Goal: Information Seeking & Learning: Find specific fact

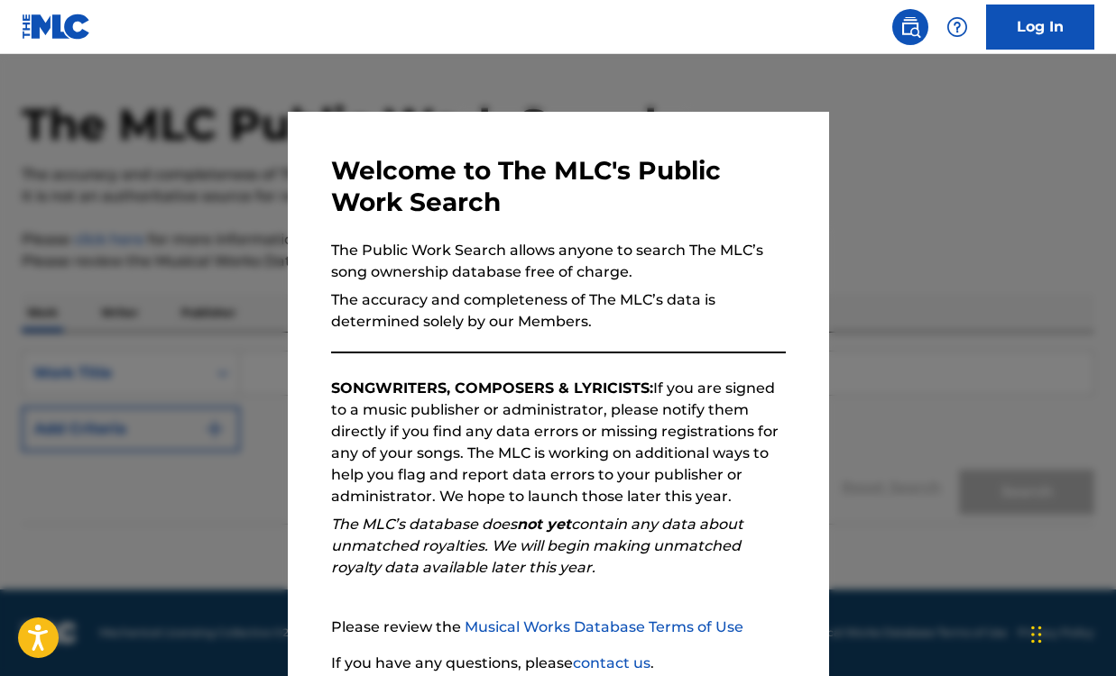
scroll to position [149, 0]
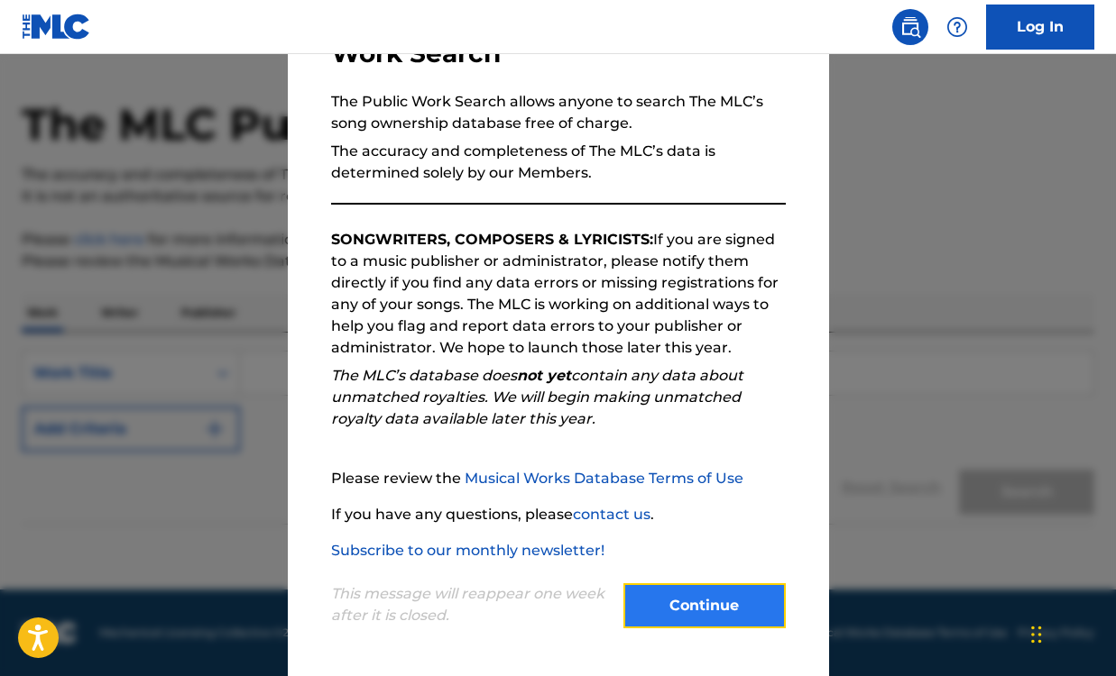
click at [708, 615] on button "Continue" at bounding box center [704, 605] width 162 height 45
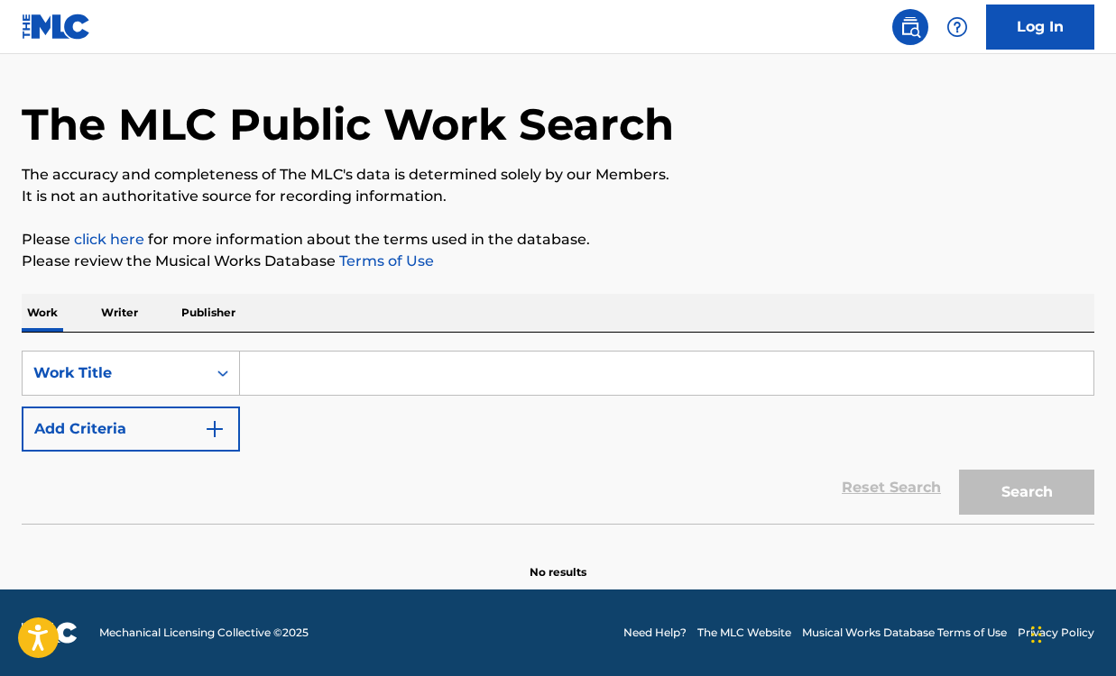
click at [328, 369] on input "Search Form" at bounding box center [666, 373] width 853 height 43
click at [122, 314] on p "Writer" at bounding box center [120, 313] width 48 height 38
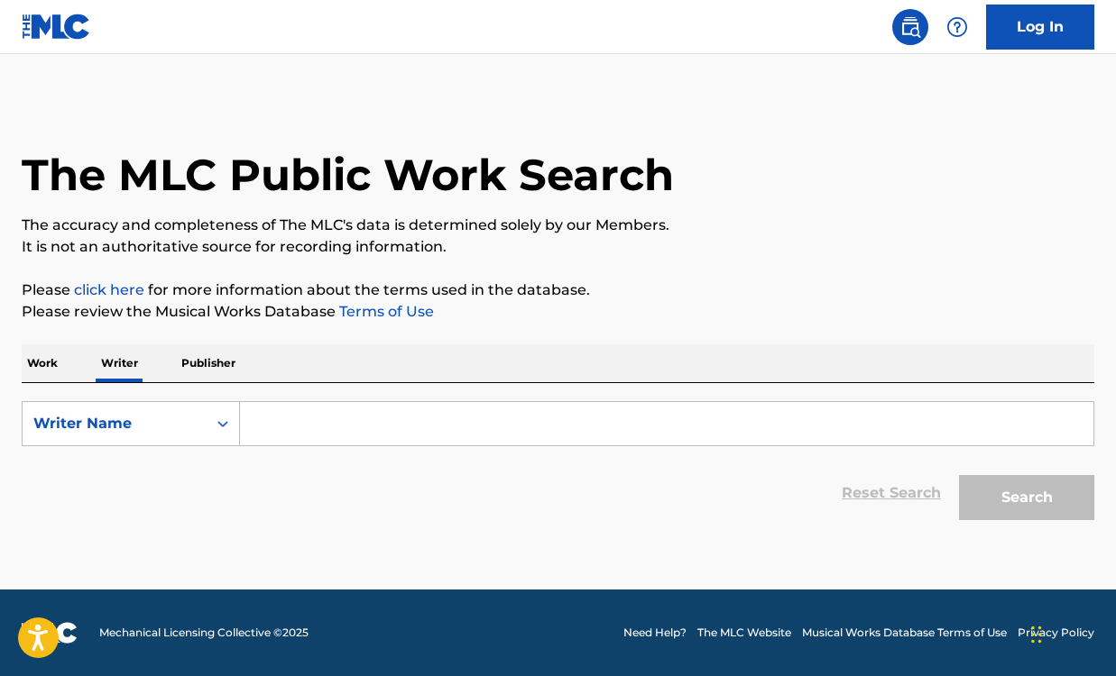
click at [212, 369] on p "Publisher" at bounding box center [208, 363] width 65 height 38
click at [296, 416] on input "Search Form" at bounding box center [666, 423] width 853 height 43
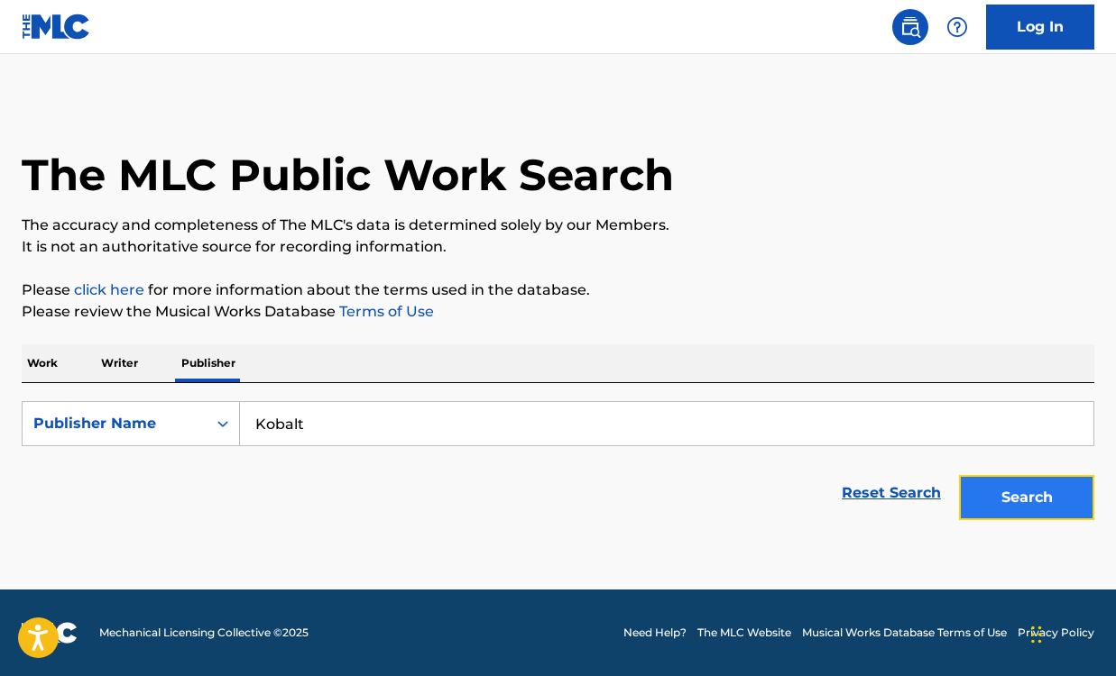
click at [1021, 498] on button "Search" at bounding box center [1026, 497] width 135 height 45
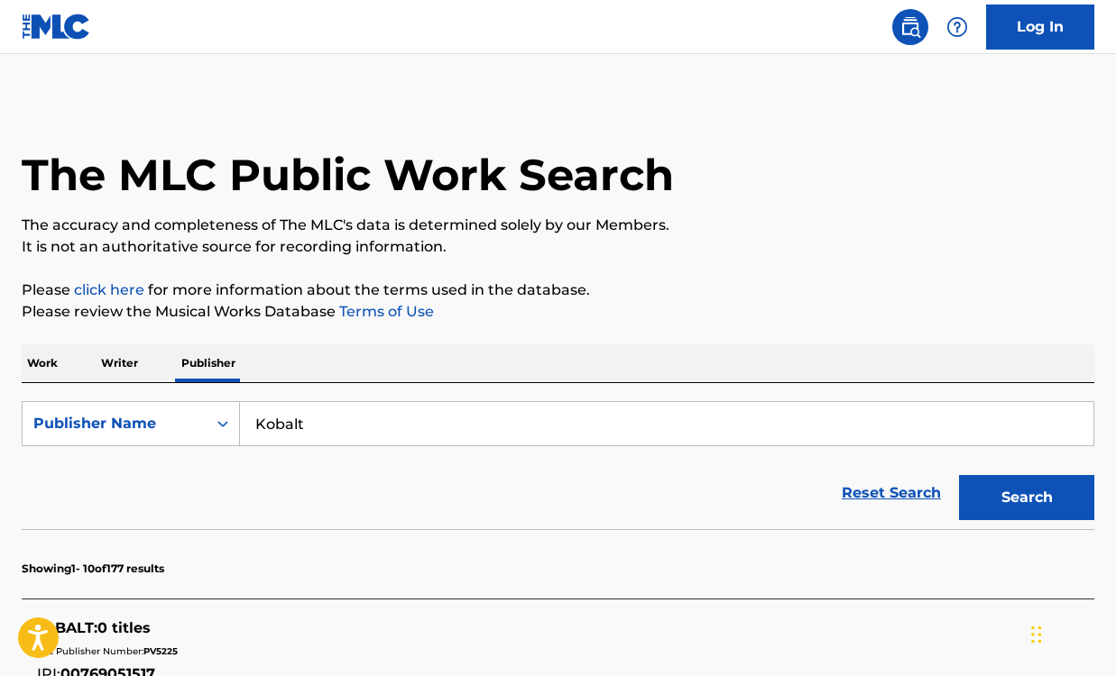
click at [461, 429] on input "Kobalt" at bounding box center [666, 423] width 853 height 43
type input "Kobalt Music"
click at [1020, 493] on button "Search" at bounding box center [1026, 497] width 135 height 45
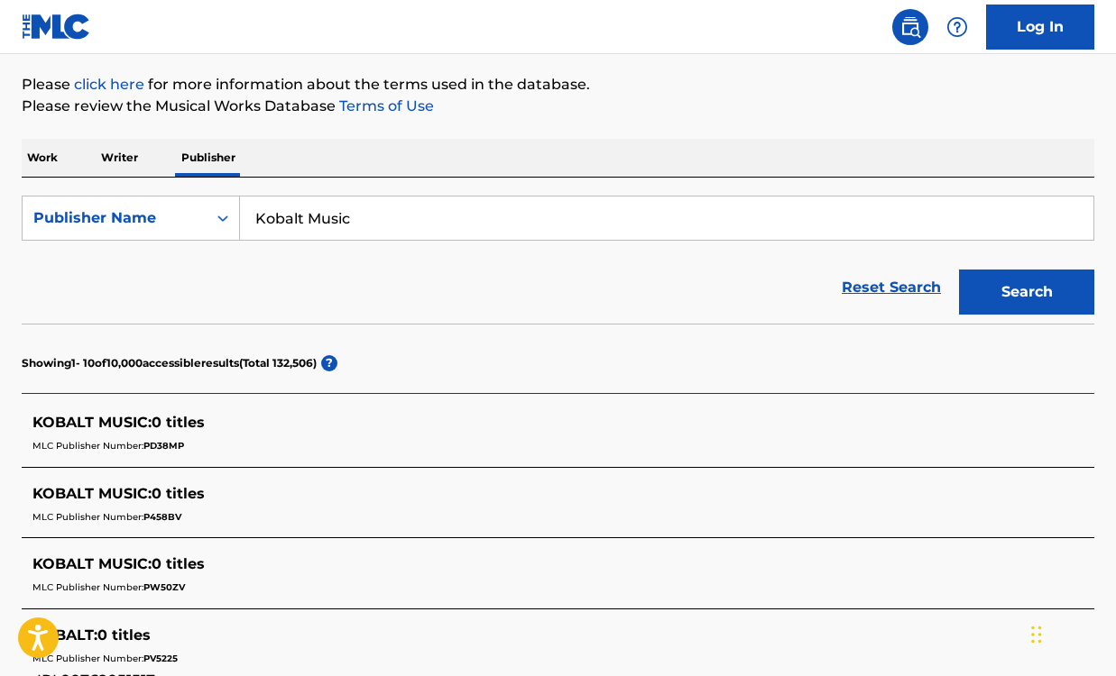
scroll to position [247, 0]
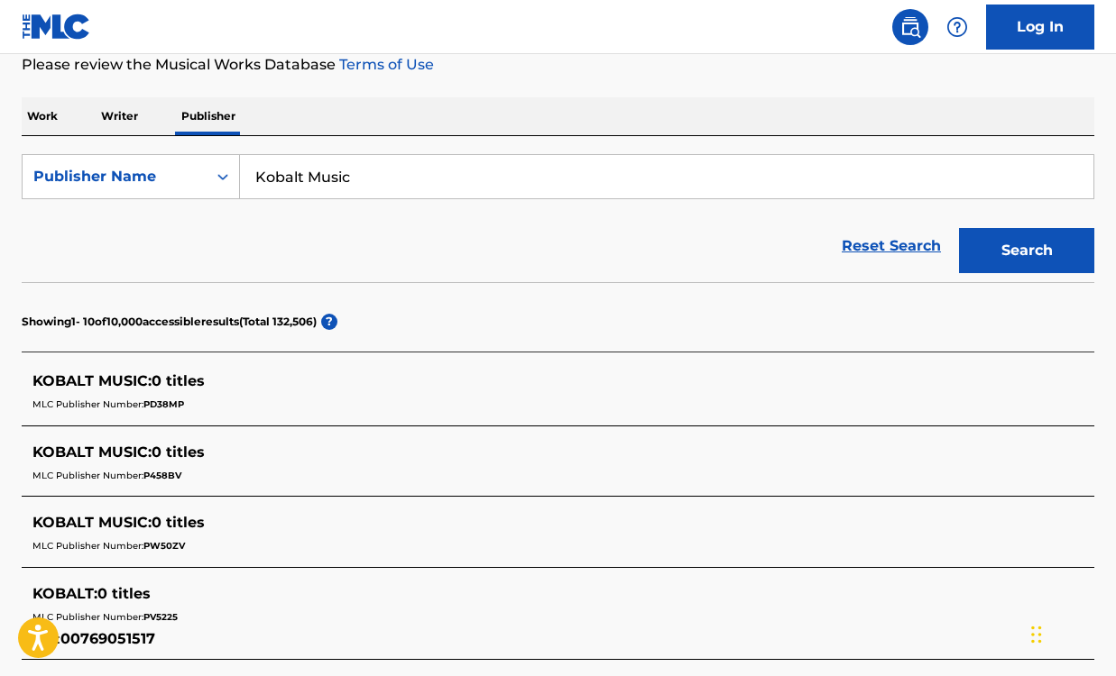
click at [161, 403] on span "PD38MP" at bounding box center [163, 405] width 41 height 12
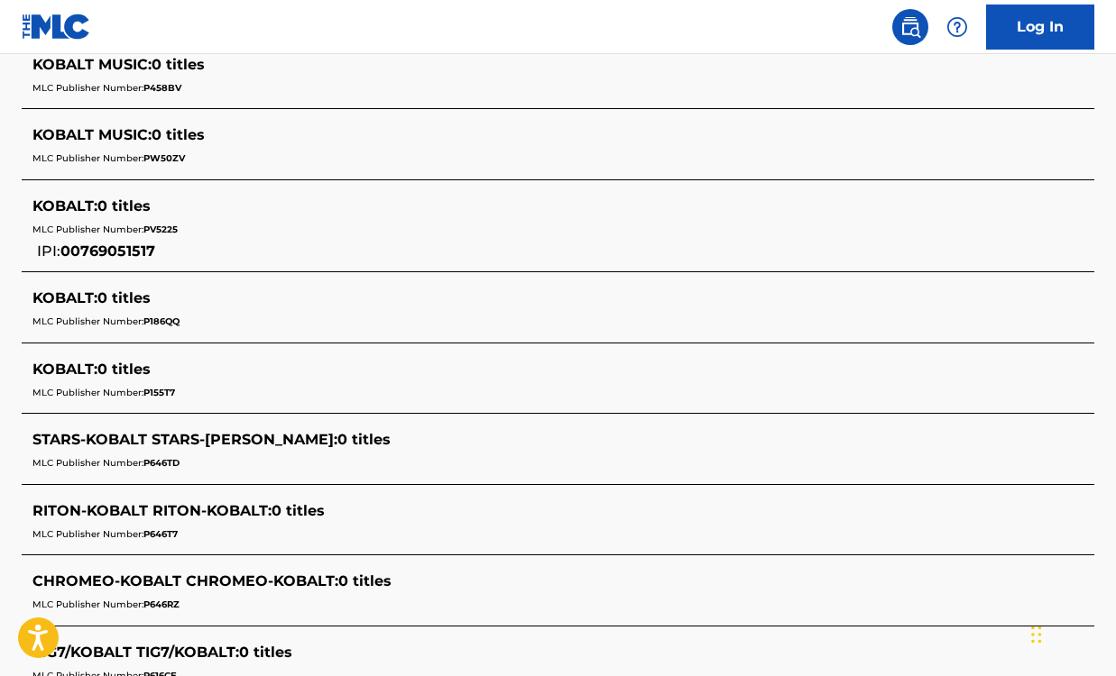
scroll to position [873, 0]
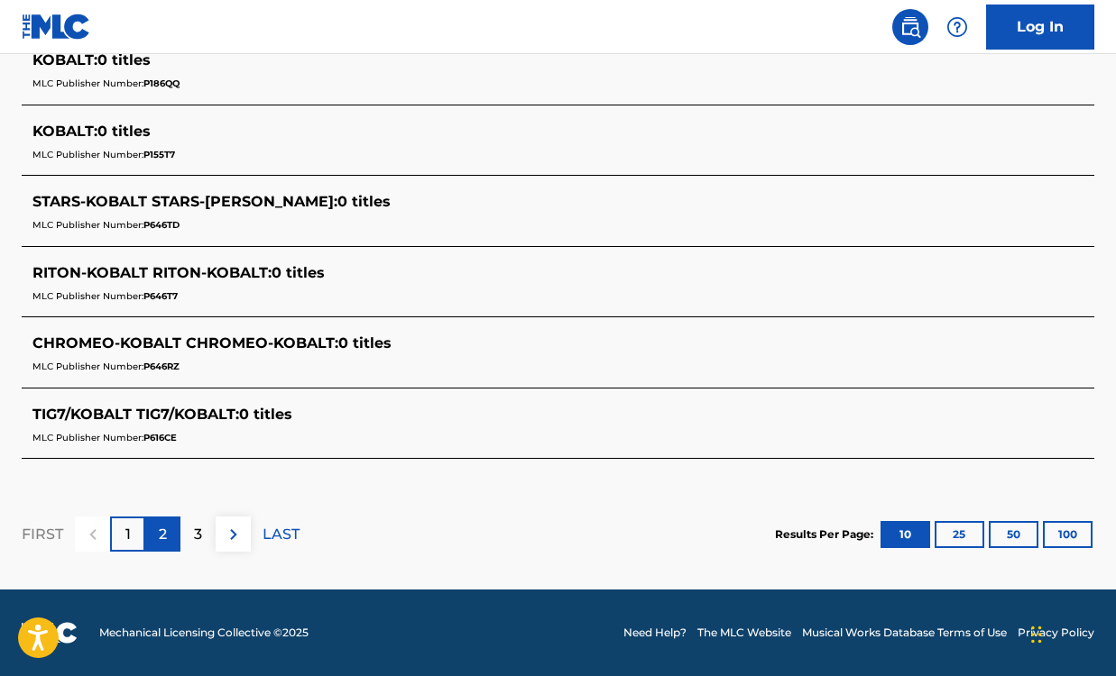
click at [161, 528] on p "2" at bounding box center [163, 535] width 8 height 22
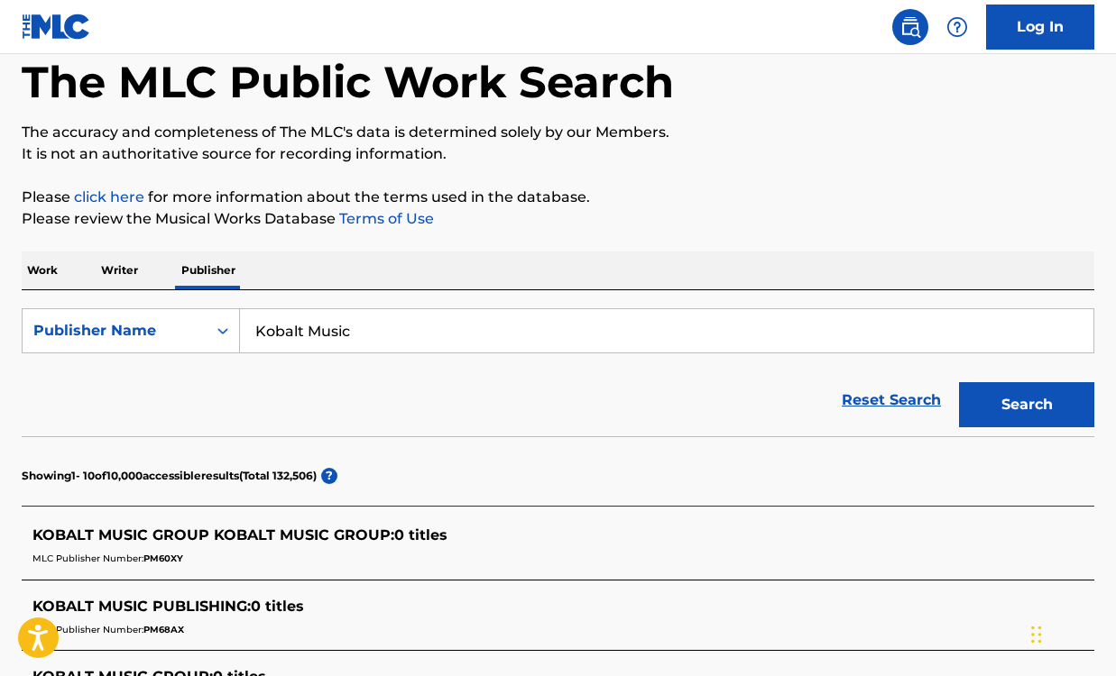
scroll to position [92, 0]
click at [133, 262] on p "Writer" at bounding box center [120, 272] width 48 height 38
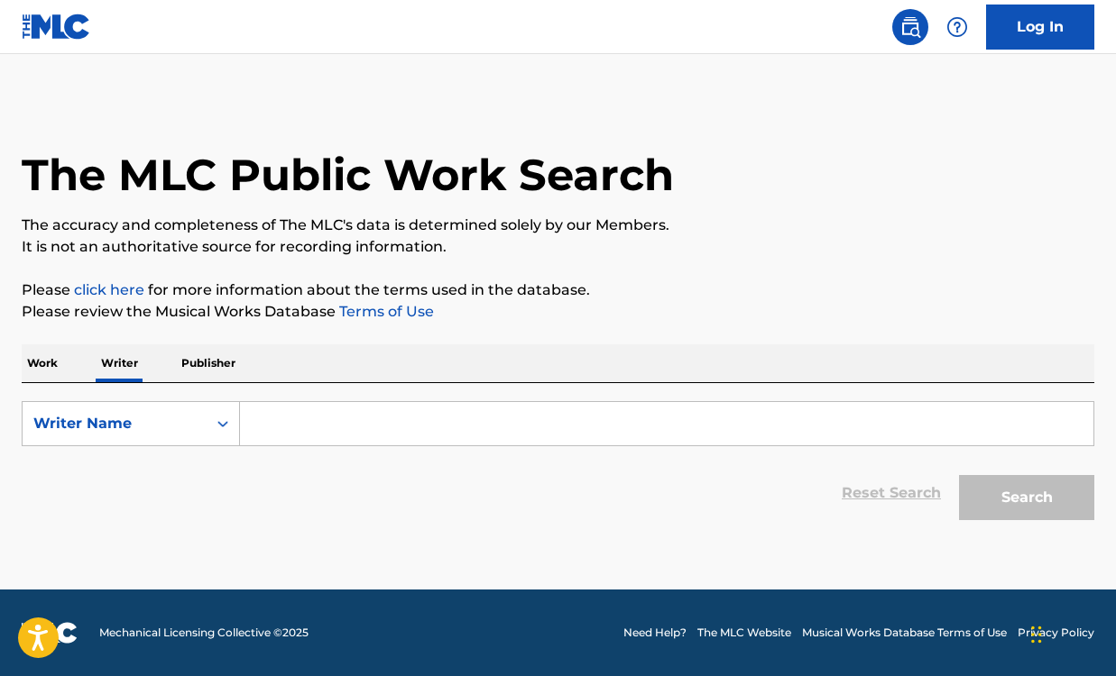
click at [336, 422] on input "Search Form" at bounding box center [666, 423] width 853 height 43
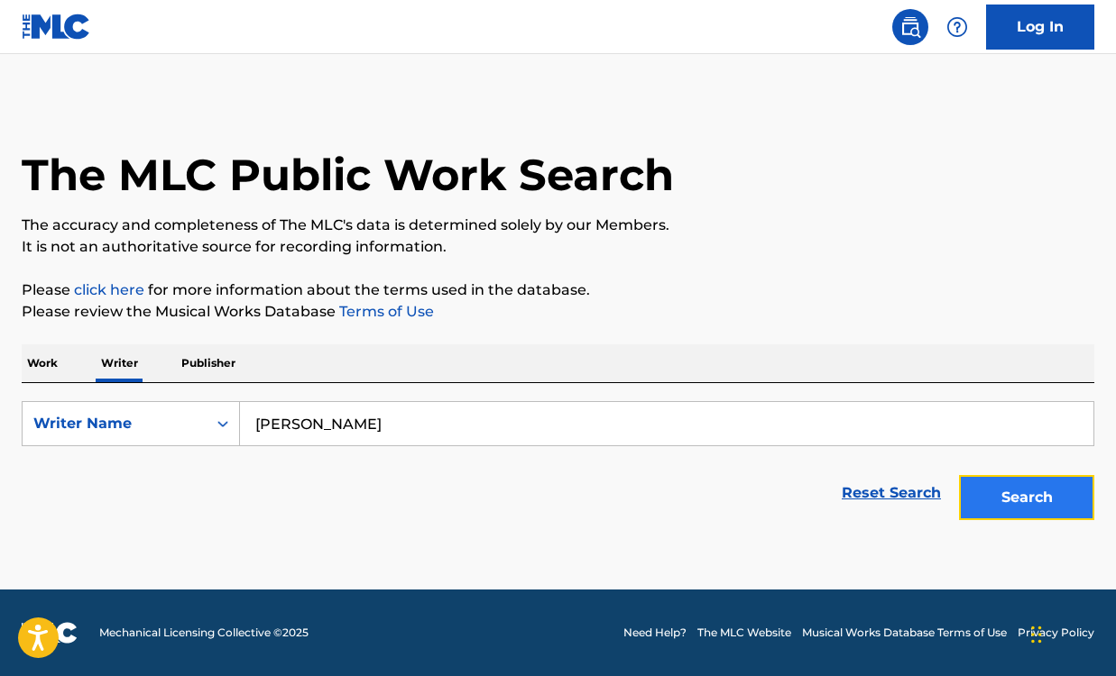
click at [1022, 482] on button "Search" at bounding box center [1026, 497] width 135 height 45
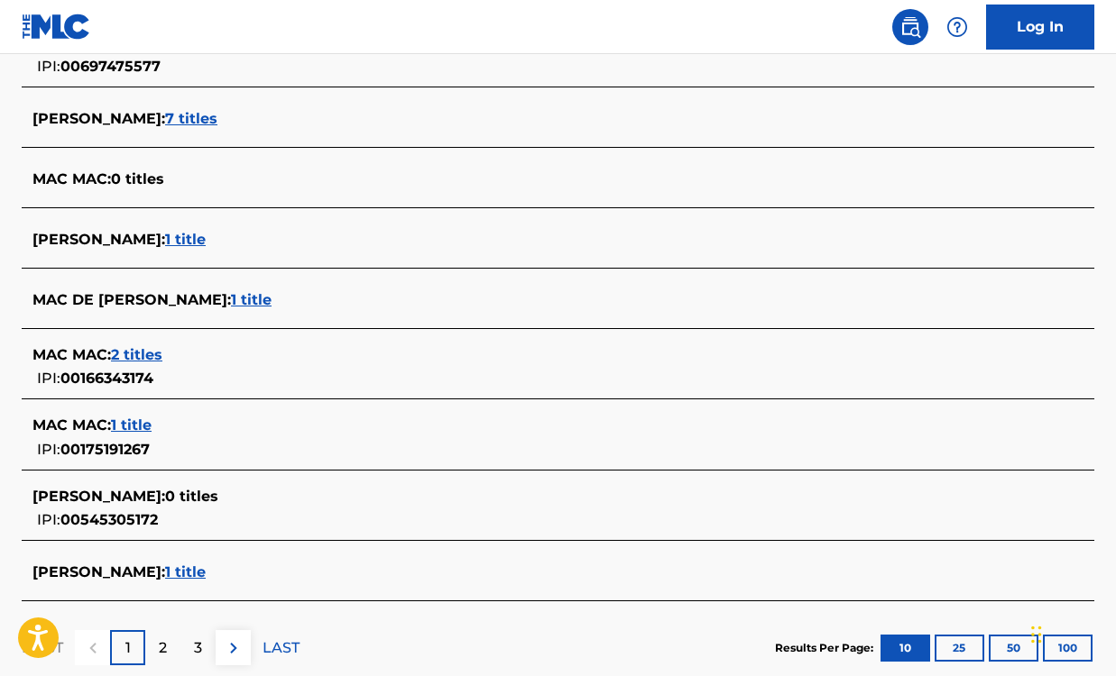
scroll to position [716, 0]
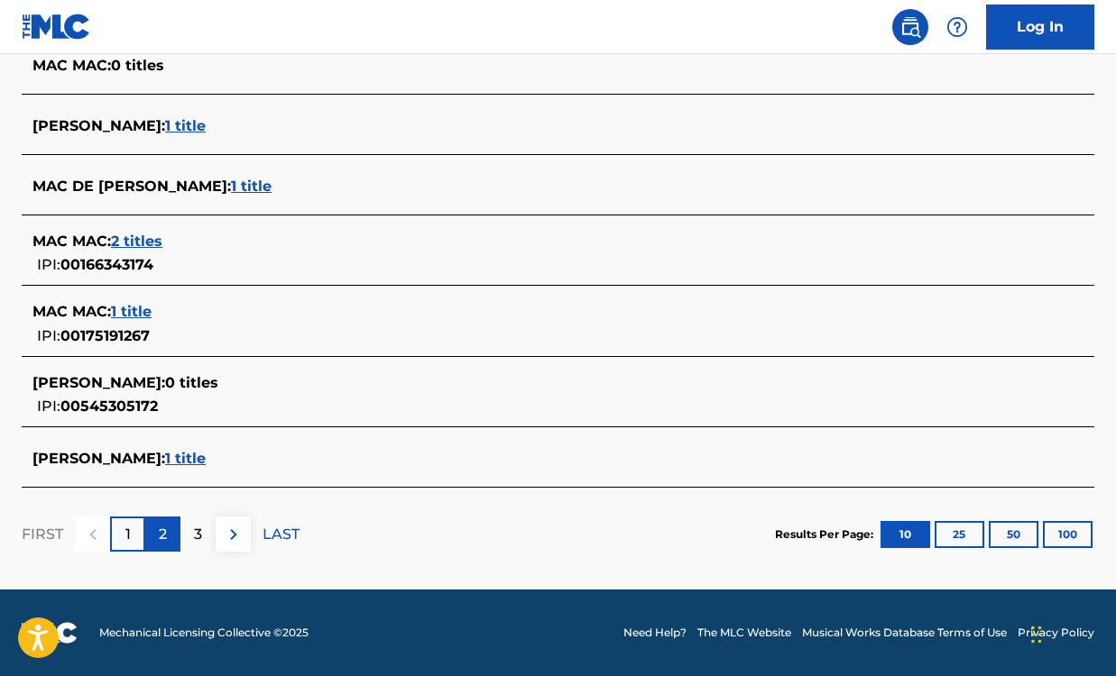
click at [167, 533] on div "2" at bounding box center [162, 534] width 35 height 35
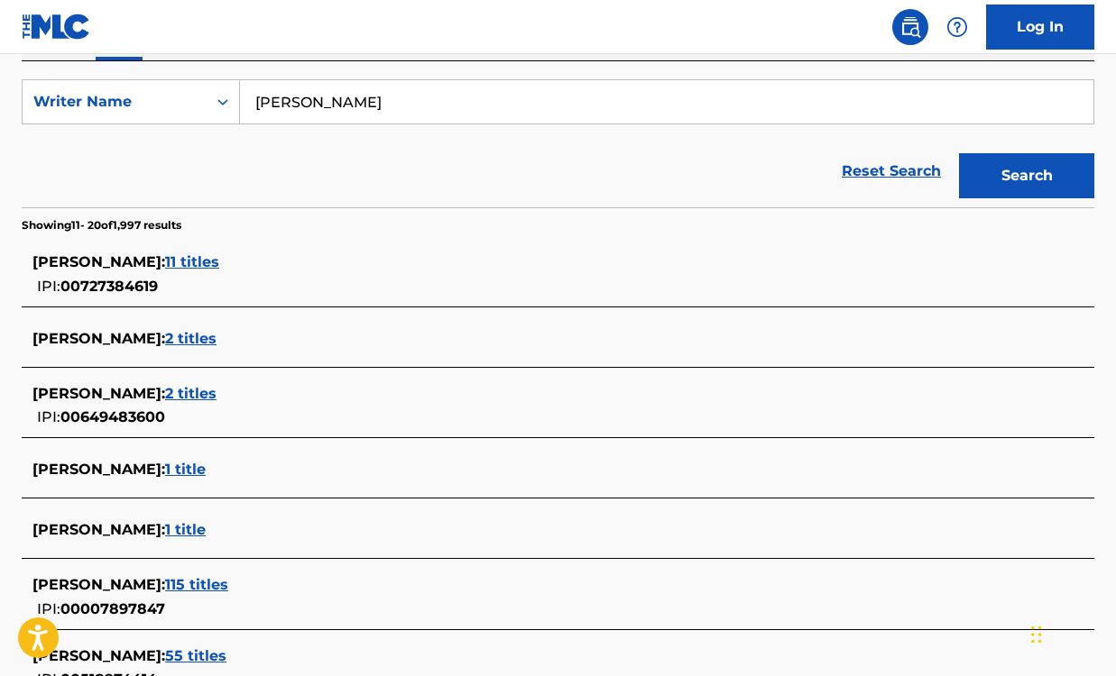
scroll to position [340, 0]
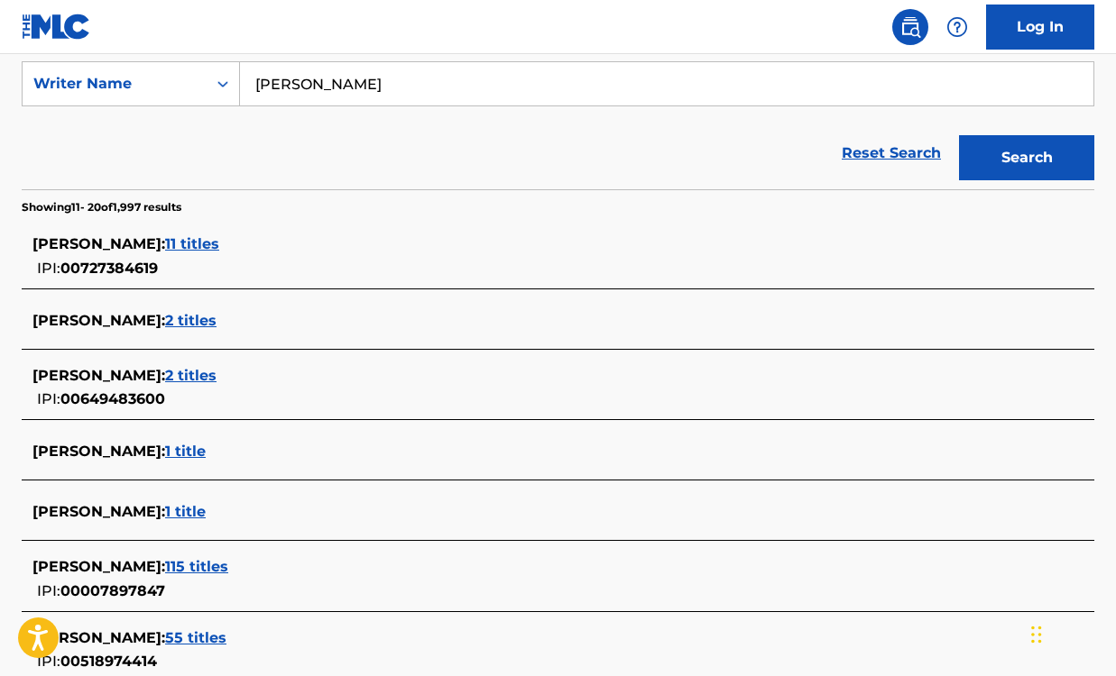
drag, startPoint x: 289, startPoint y: 85, endPoint x: 276, endPoint y: 85, distance: 13.5
click at [278, 85] on input "[PERSON_NAME]" at bounding box center [666, 83] width 853 height 43
click at [1037, 152] on button "Search" at bounding box center [1026, 157] width 135 height 45
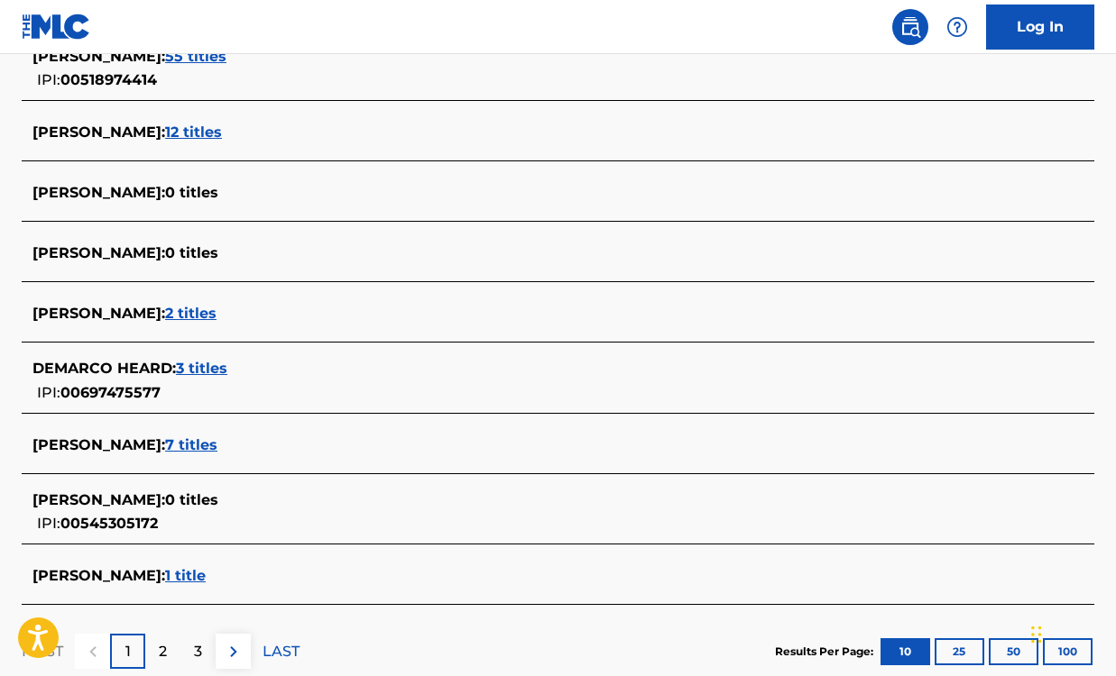
scroll to position [716, 0]
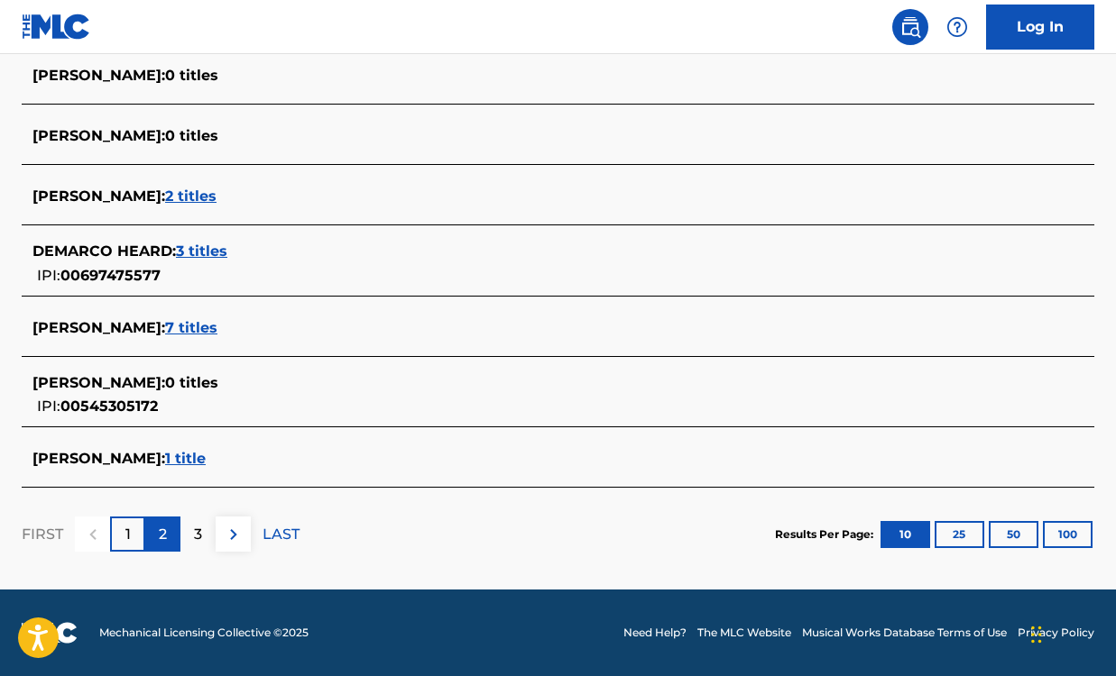
click at [169, 539] on div "2" at bounding box center [162, 534] width 35 height 35
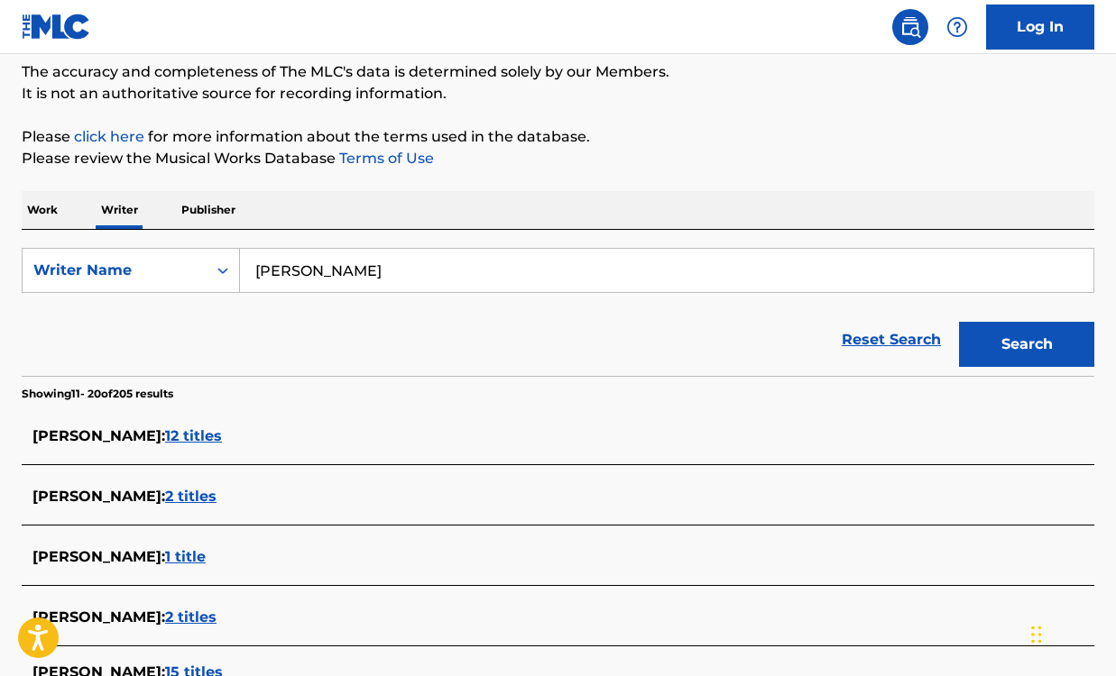
scroll to position [160, 0]
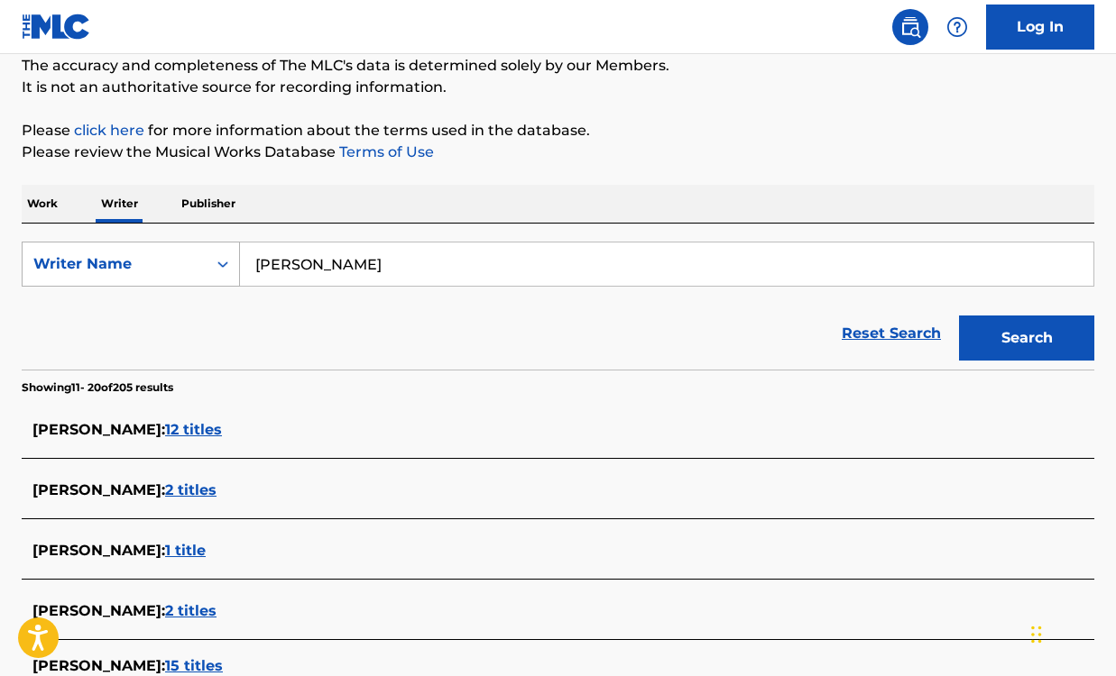
drag, startPoint x: 356, startPoint y: 272, endPoint x: 194, endPoint y: 251, distance: 163.8
click at [194, 251] on div "SearchWithCriteriaa13f5cdc-4524-4fd2-acbe-702d137980b8 Writer Name [PERSON_NAME]" at bounding box center [558, 264] width 1072 height 45
type input "m"
type input "[PERSON_NAME]"
click at [1003, 331] on button "Search" at bounding box center [1026, 338] width 135 height 45
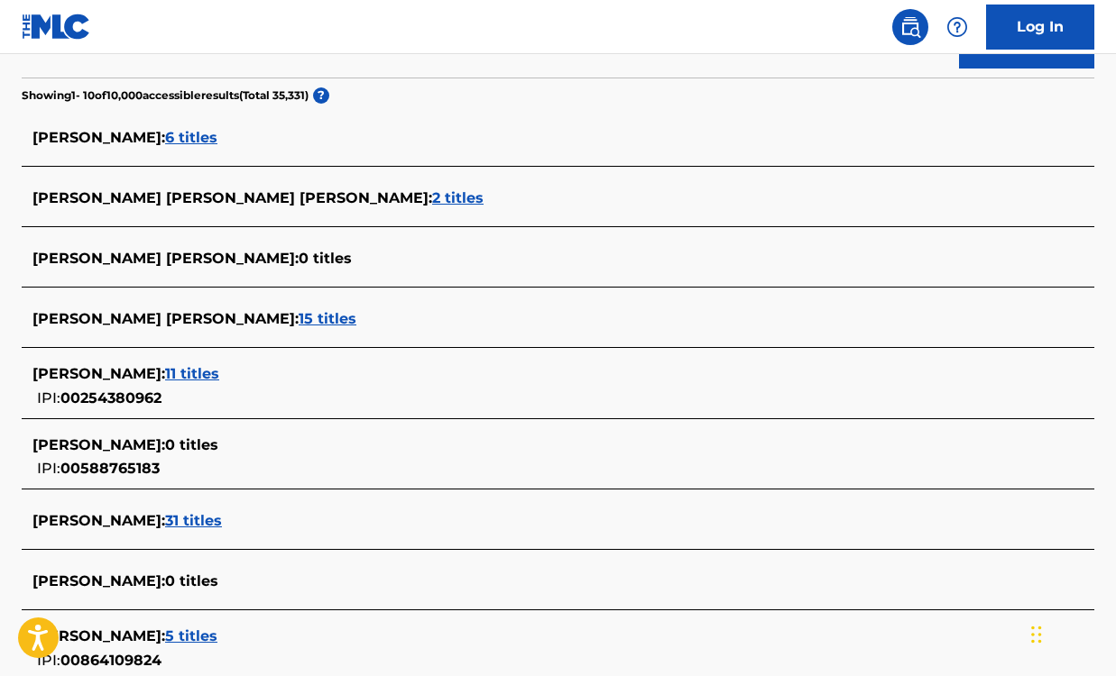
scroll to position [510, 0]
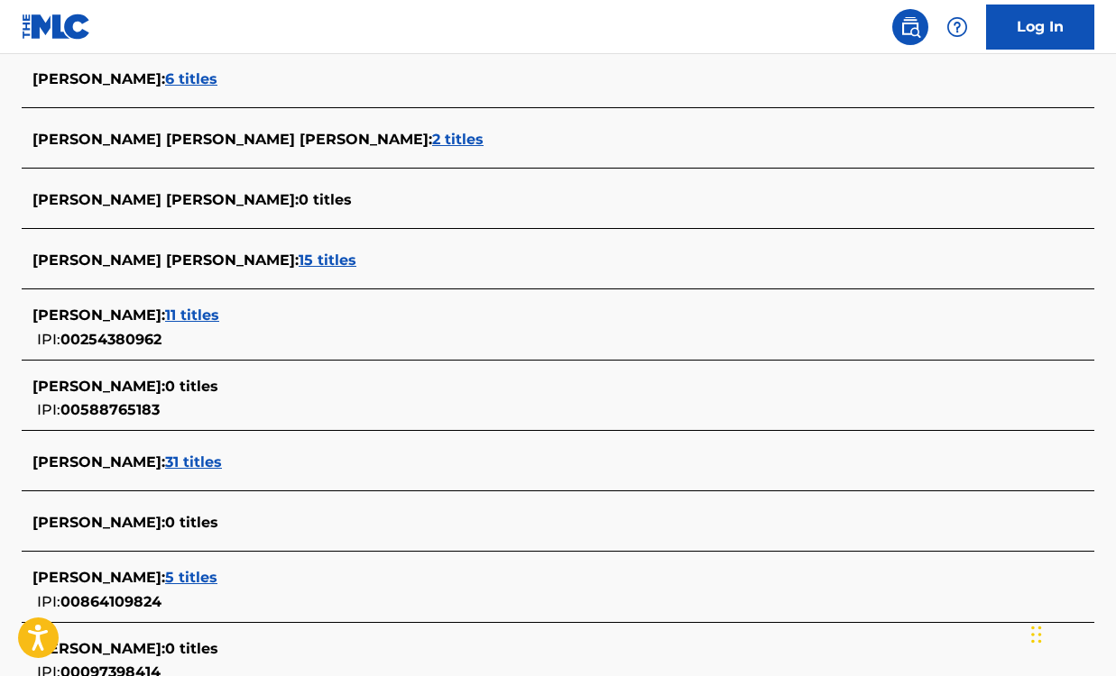
click at [165, 315] on span "11 titles" at bounding box center [192, 315] width 54 height 17
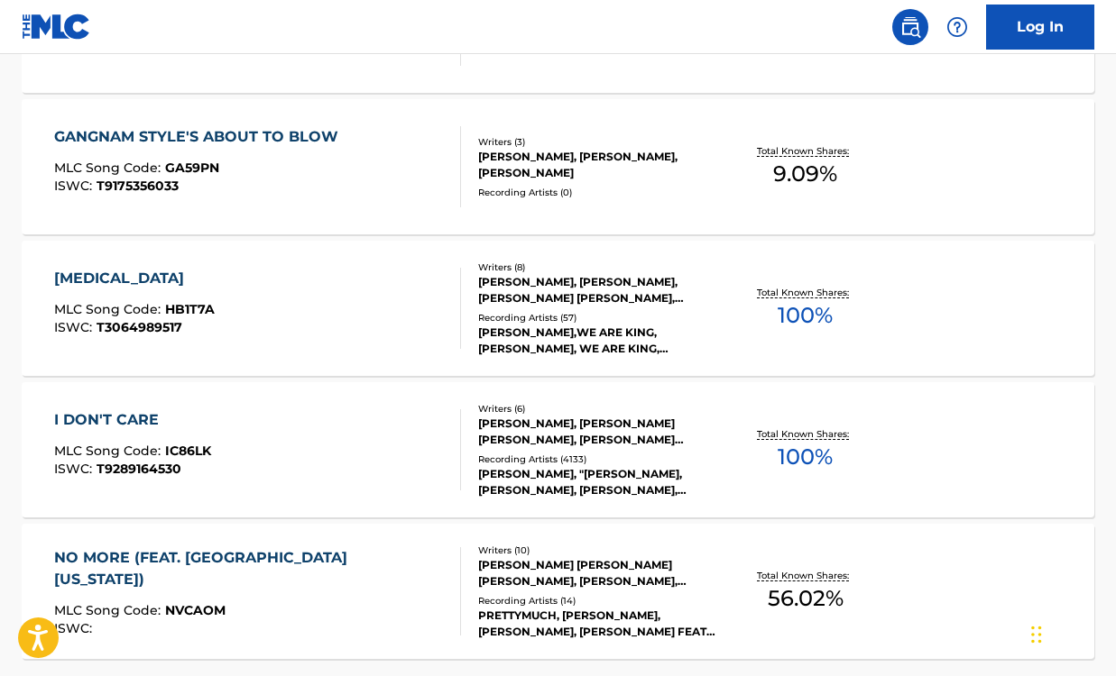
scroll to position [1531, 0]
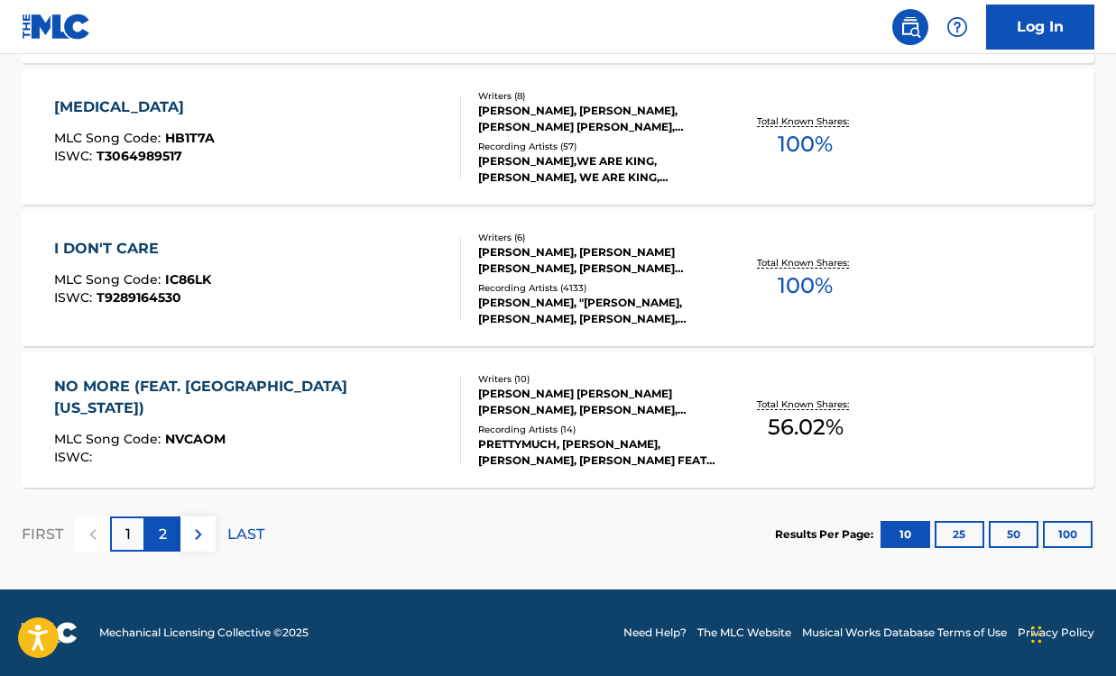
click at [165, 540] on p "2" at bounding box center [163, 535] width 8 height 22
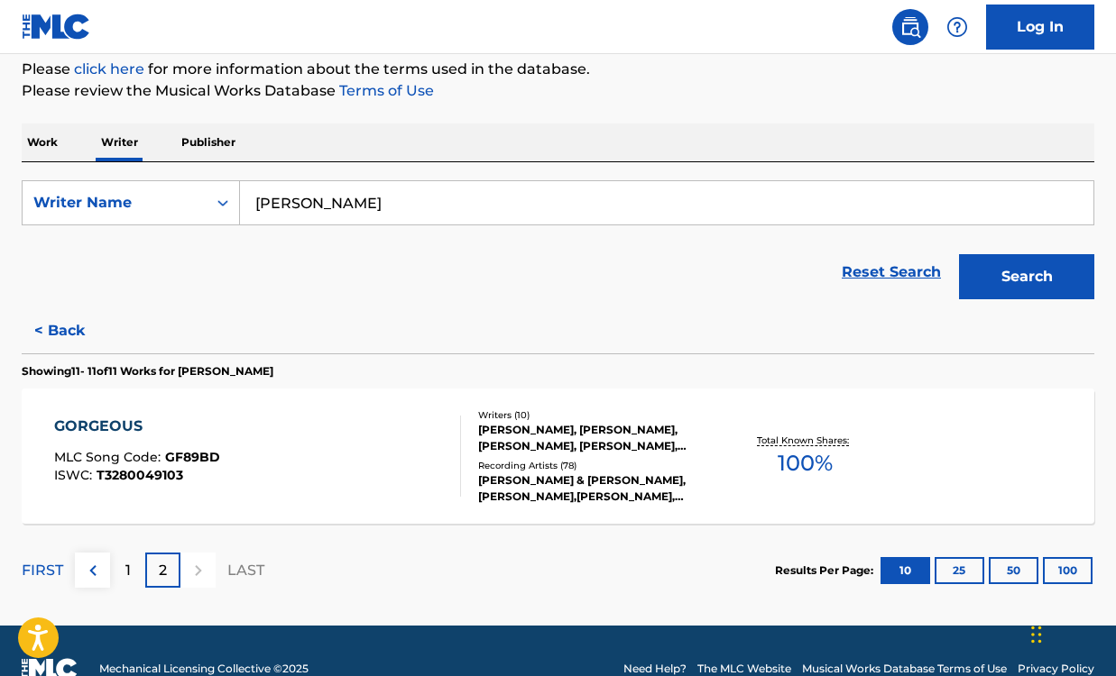
scroll to position [218, 0]
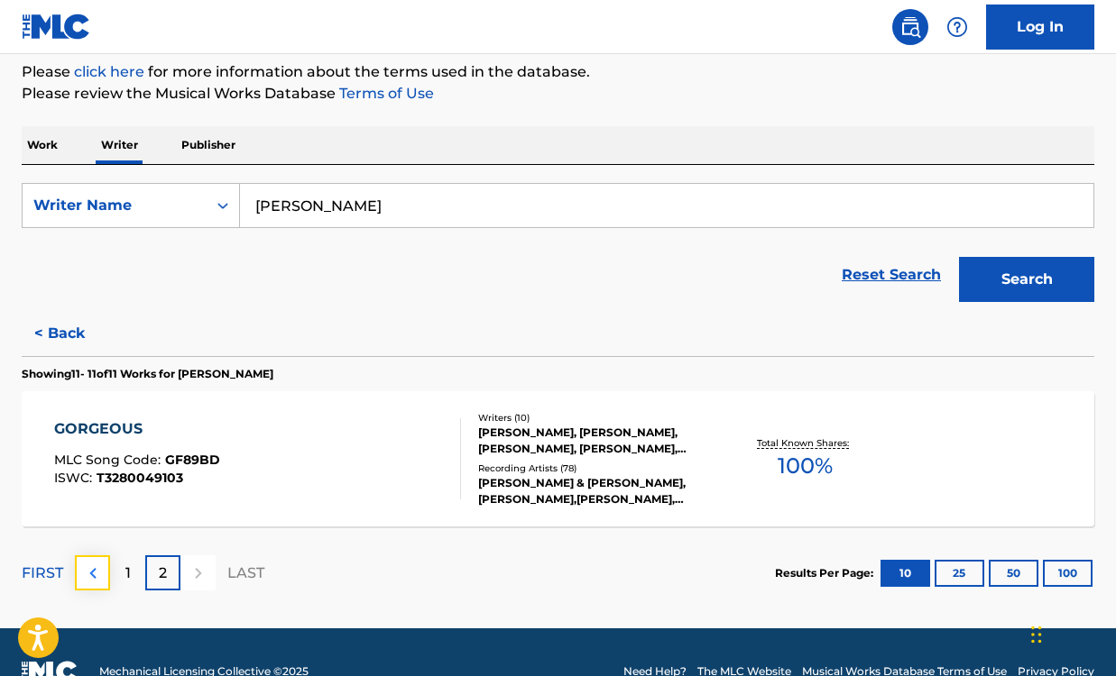
click at [92, 576] on img at bounding box center [93, 574] width 22 height 22
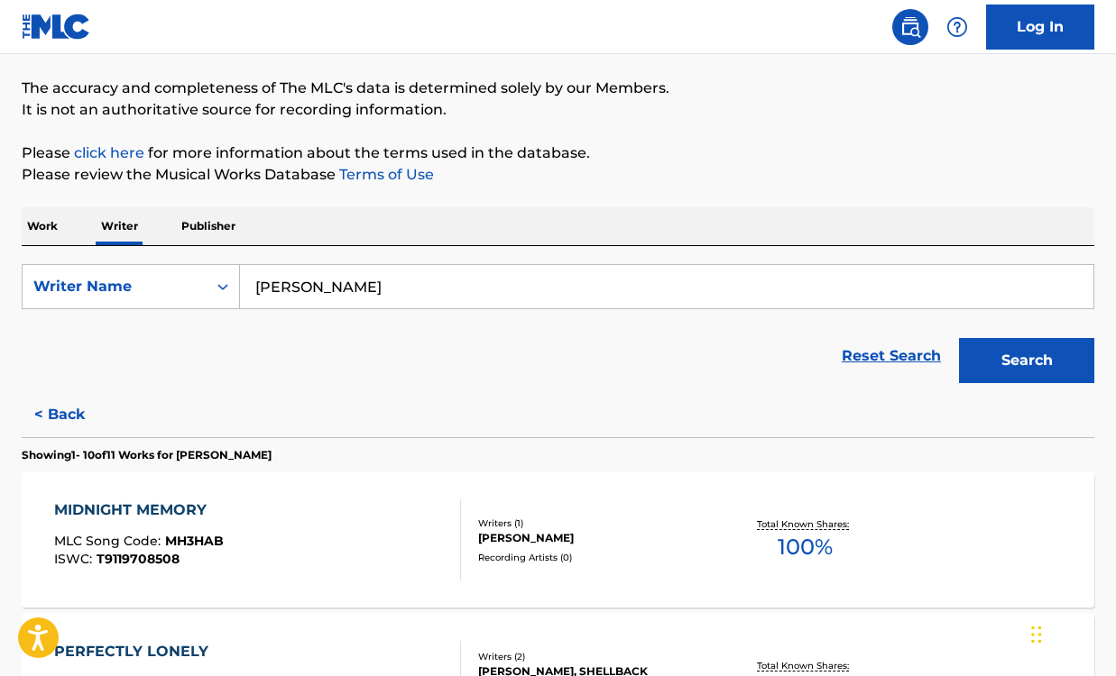
scroll to position [168, 0]
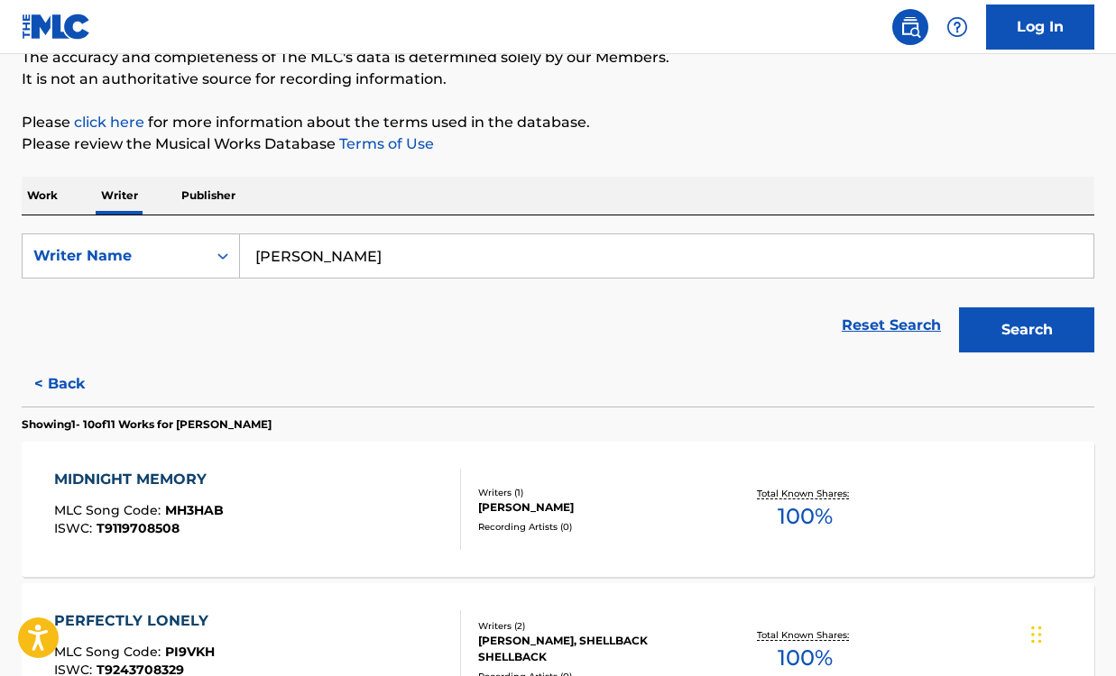
click at [60, 198] on p "Work" at bounding box center [42, 196] width 41 height 38
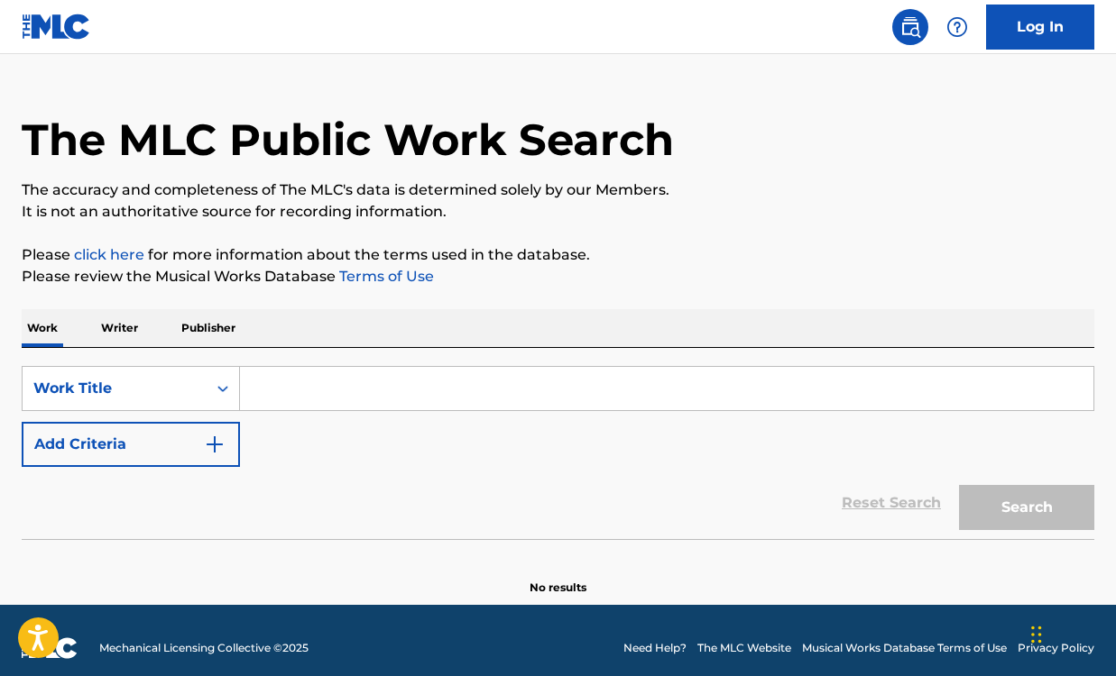
scroll to position [51, 0]
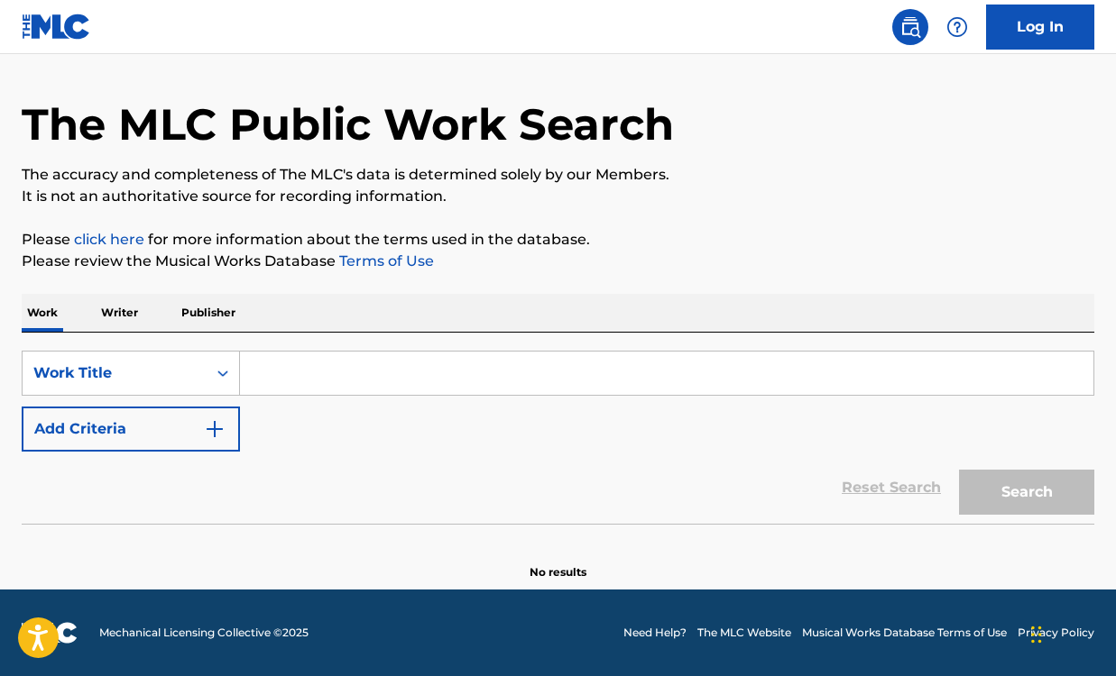
click at [116, 310] on p "Writer" at bounding box center [120, 313] width 48 height 38
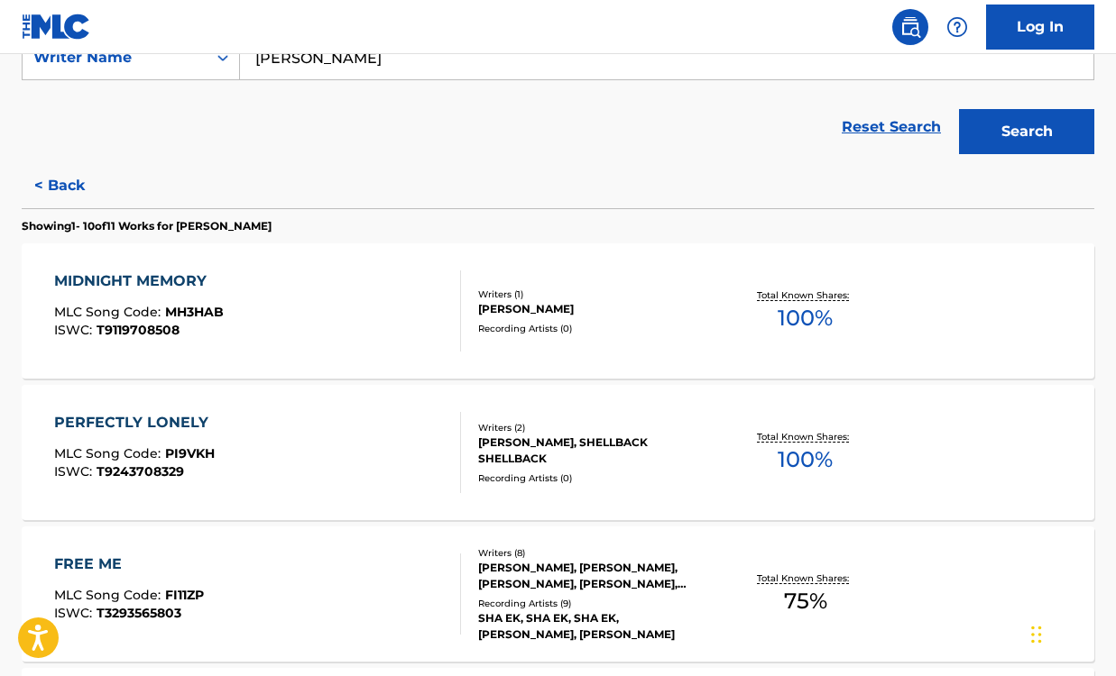
scroll to position [339, 0]
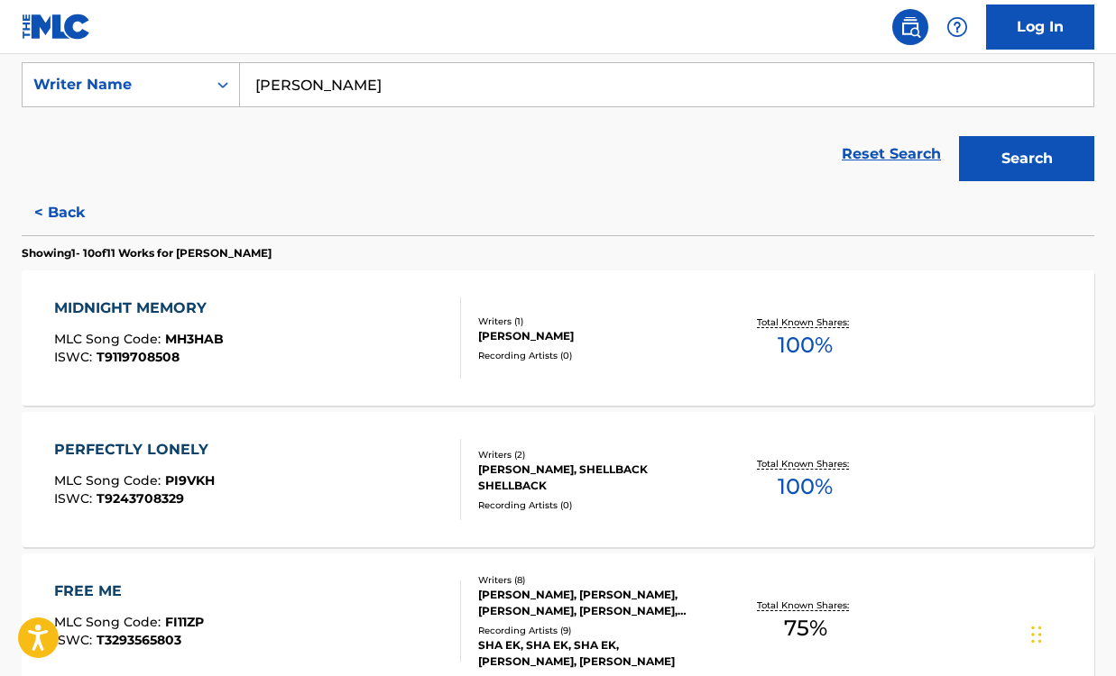
click at [384, 55] on div "SearchWithCriteriaa13f5cdc-4524-4fd2-acbe-702d137980b8 Writer Name [PERSON_NAME…" at bounding box center [558, 117] width 1072 height 146
click at [381, 87] on input "[PERSON_NAME]" at bounding box center [666, 84] width 853 height 43
click at [999, 166] on button "Search" at bounding box center [1026, 158] width 135 height 45
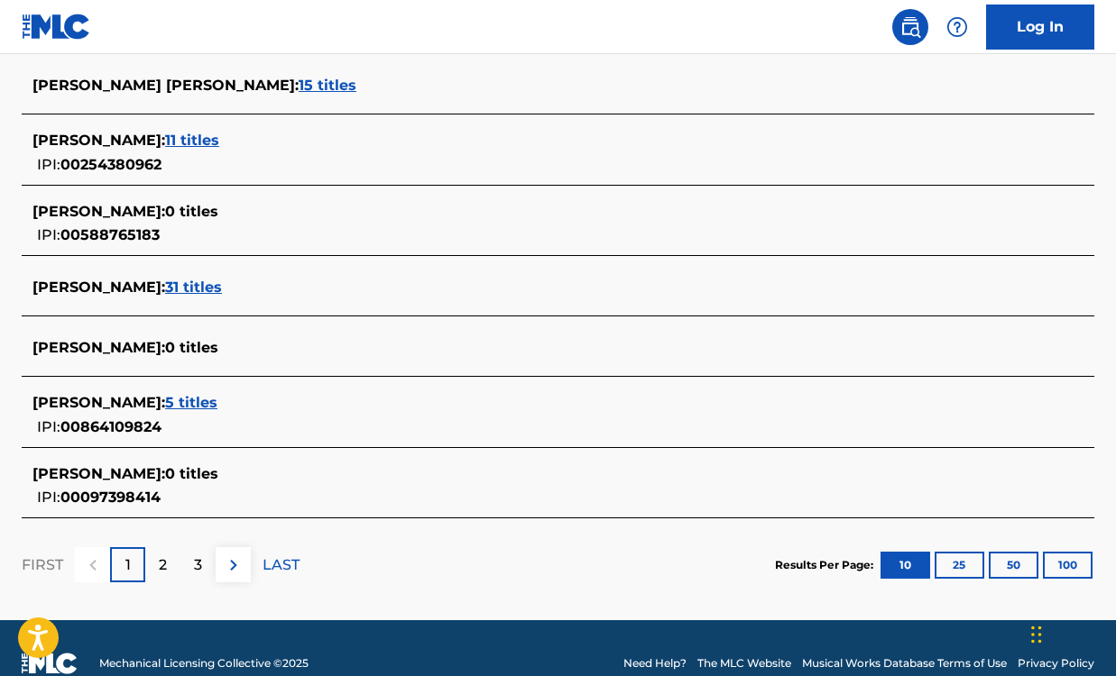
scroll to position [693, 0]
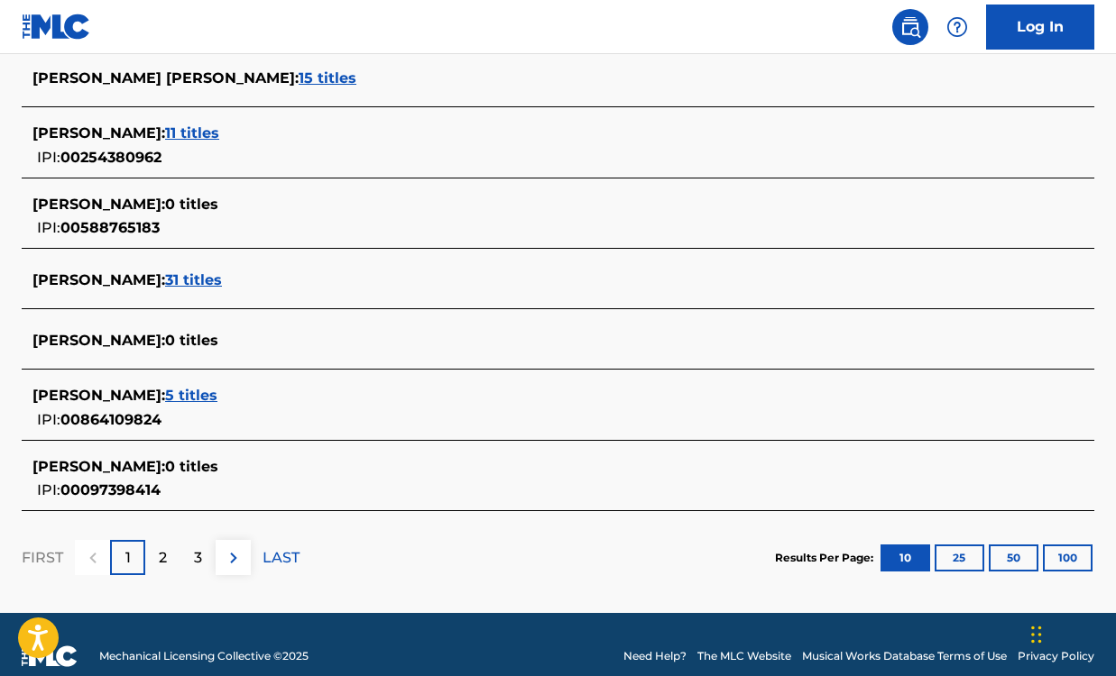
click at [165, 280] on span "31 titles" at bounding box center [193, 279] width 57 height 17
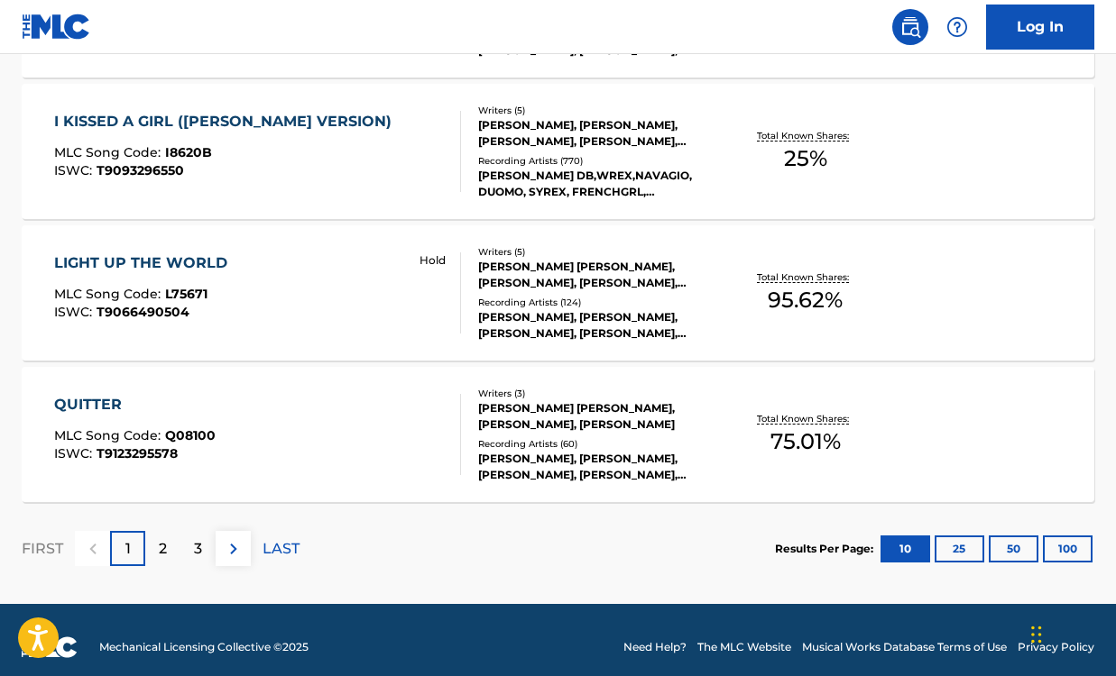
scroll to position [1531, 0]
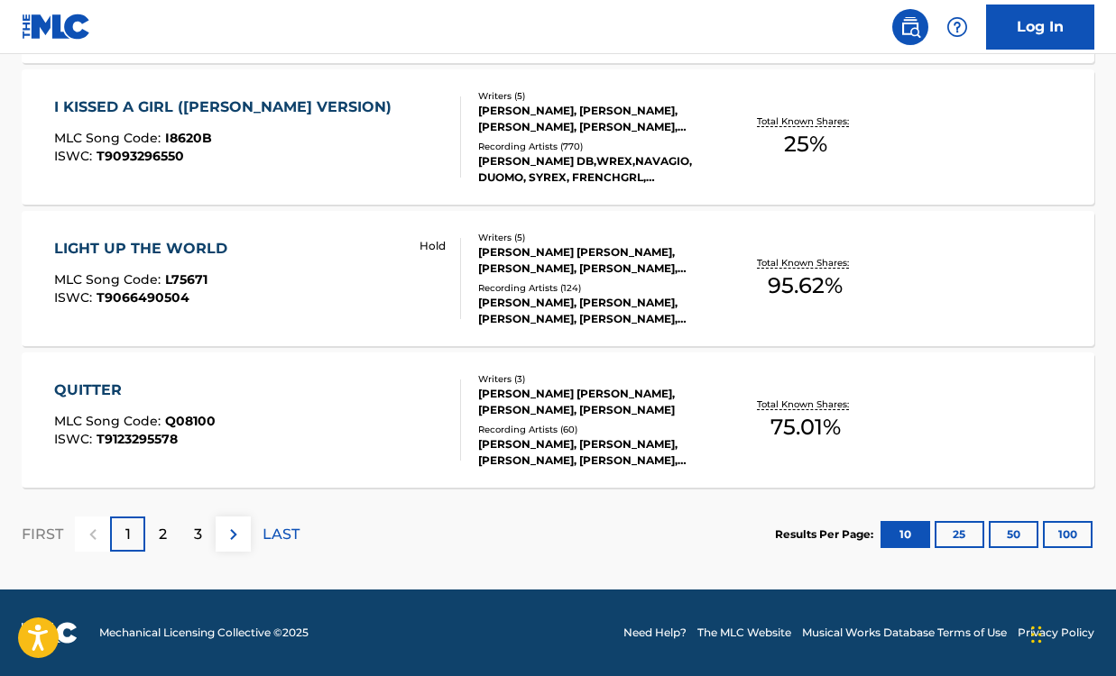
click at [181, 281] on span "L75671" at bounding box center [186, 279] width 42 height 16
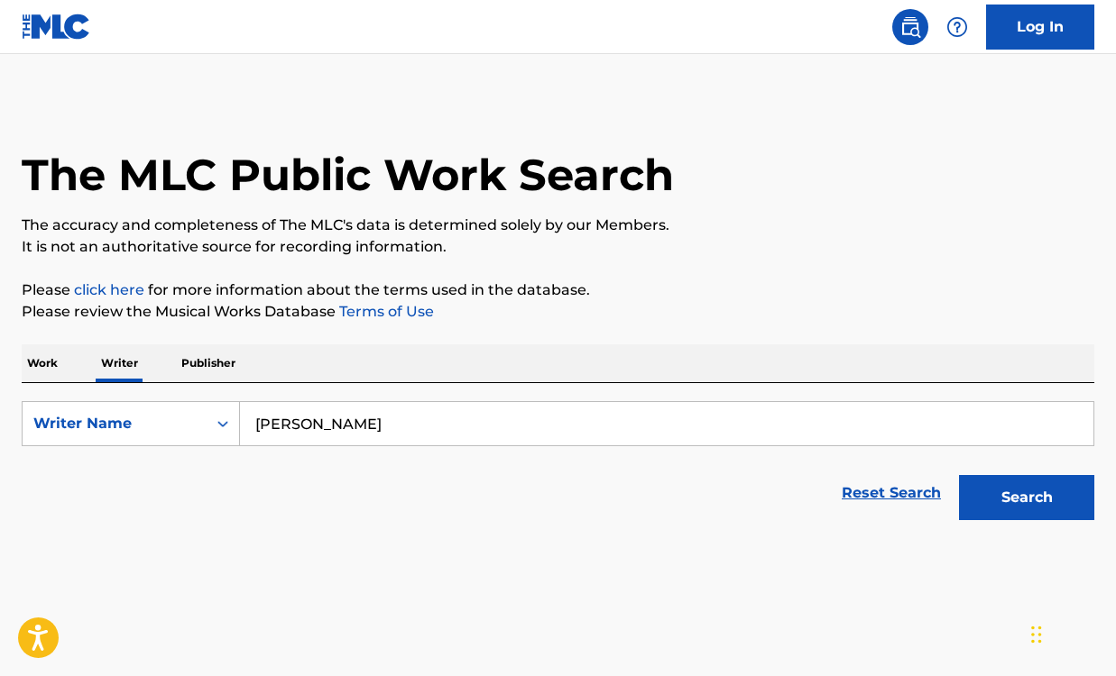
scroll to position [4, 0]
